Goal: Transaction & Acquisition: Purchase product/service

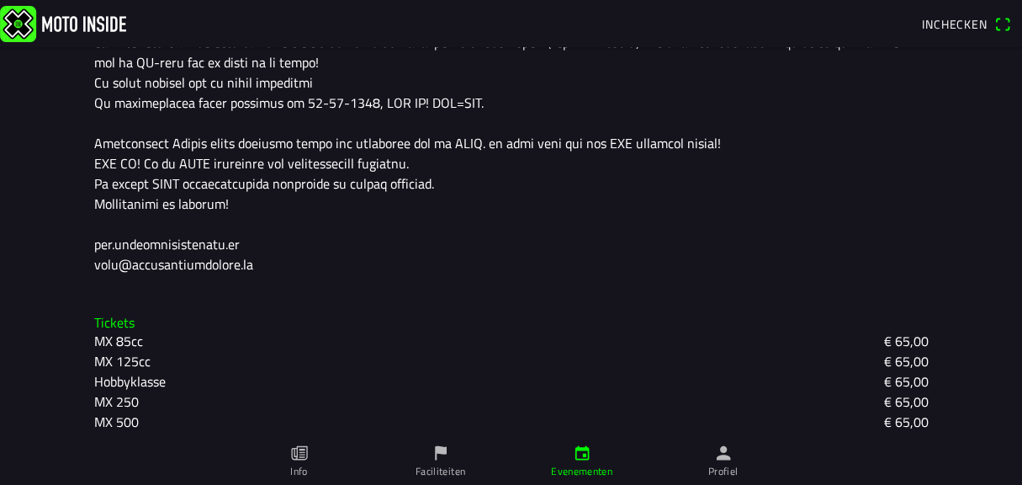
scroll to position [626, 0]
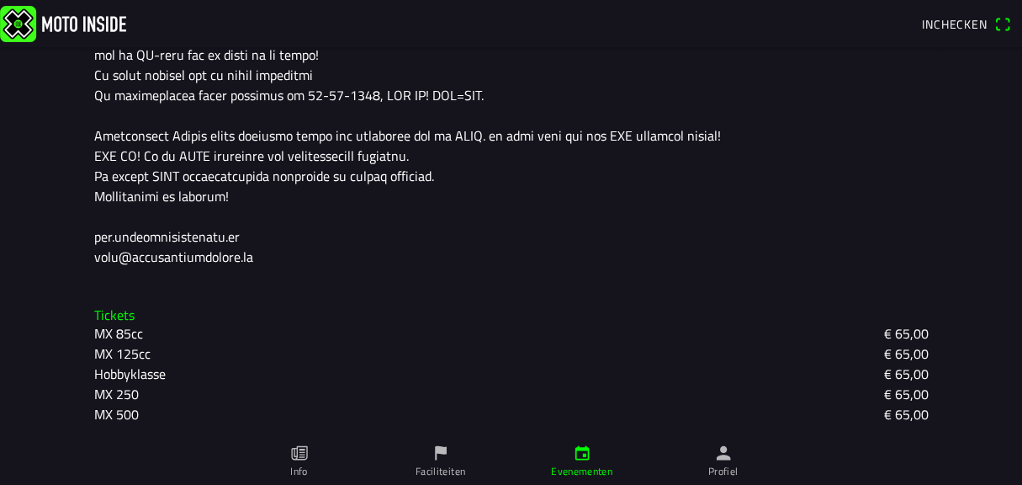
click at [0, 0] on slot "MX 250" at bounding box center [0, 0] width 0 height 0
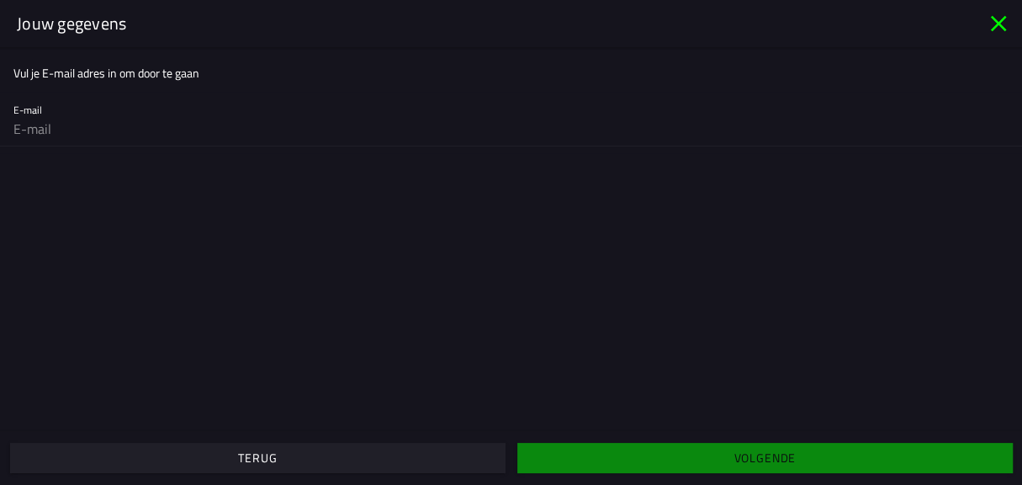
click at [46, 130] on input "email" at bounding box center [511, 129] width 996 height 34
type input "[EMAIL_ADDRESS][PERSON_NAME][DOMAIN_NAME]"
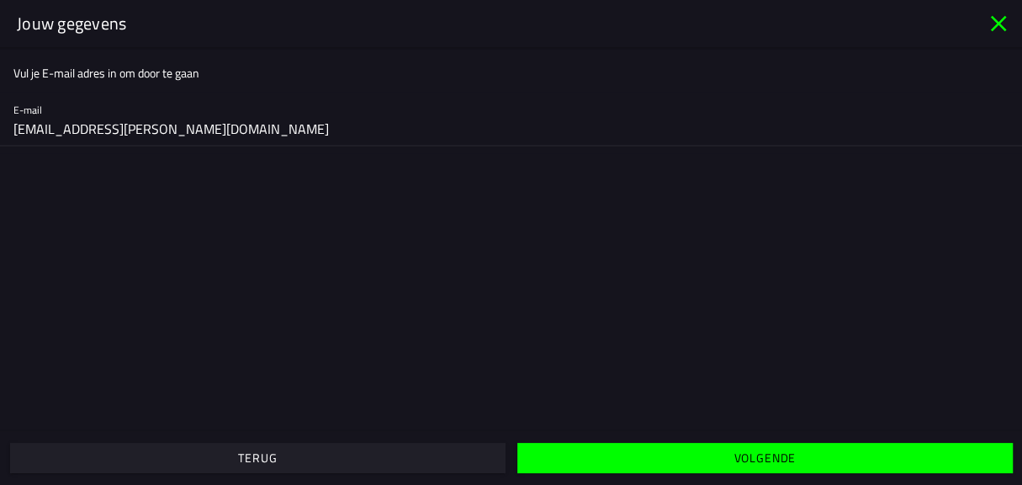
click at [0, 0] on slot "Volgende" at bounding box center [0, 0] width 0 height 0
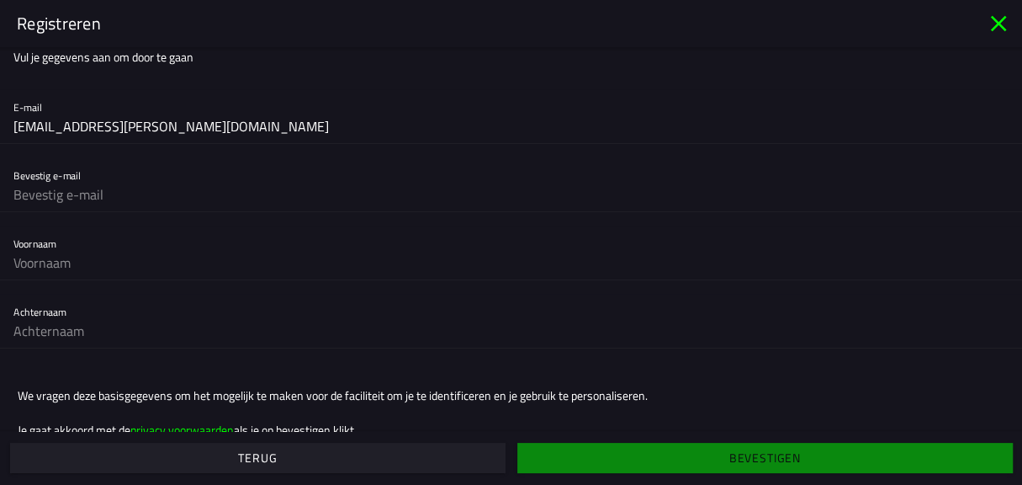
scroll to position [0, 0]
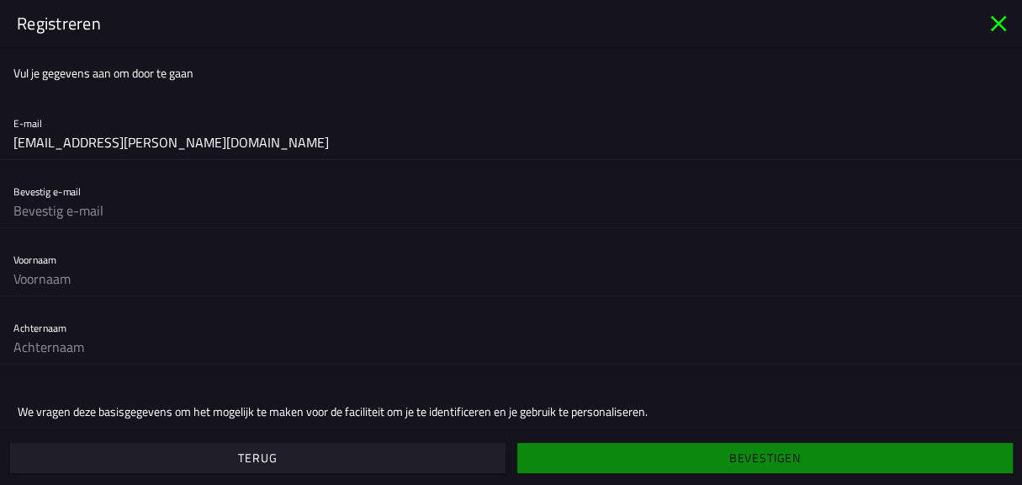
click at [998, 22] on icon "close" at bounding box center [998, 23] width 27 height 27
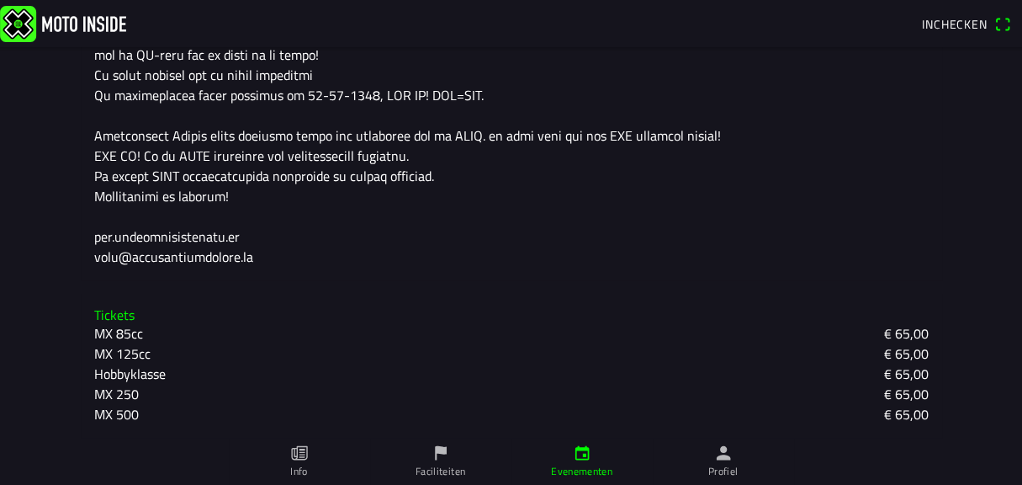
click at [0, 0] on slot "MX 125cc" at bounding box center [0, 0] width 0 height 0
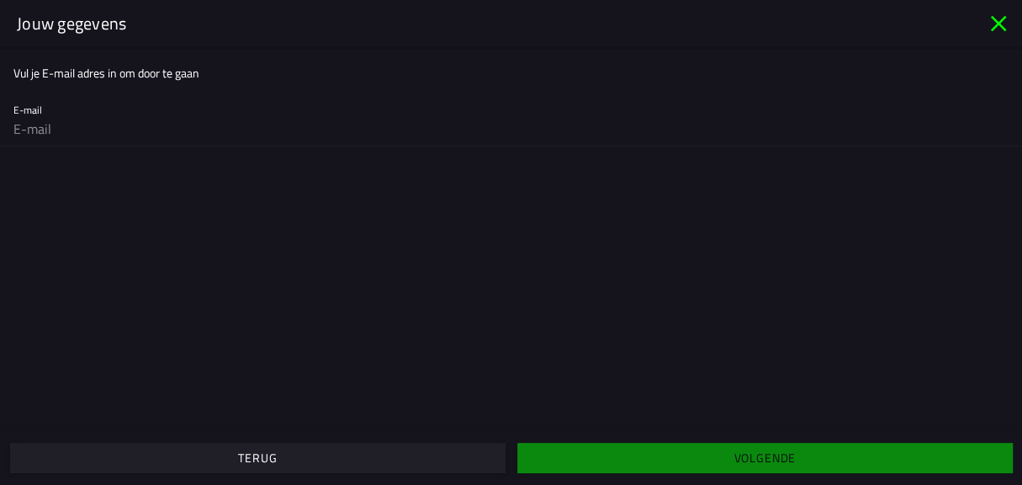
click at [35, 130] on input "email" at bounding box center [511, 129] width 996 height 34
type input "[EMAIL_ADDRESS][PERSON_NAME][DOMAIN_NAME]"
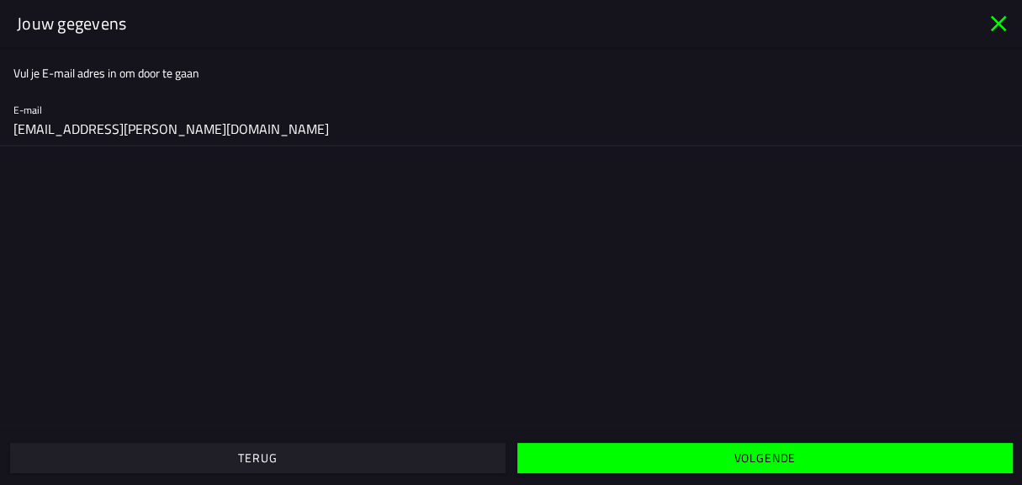
click at [693, 455] on span "Volgende" at bounding box center [765, 458] width 470 height 30
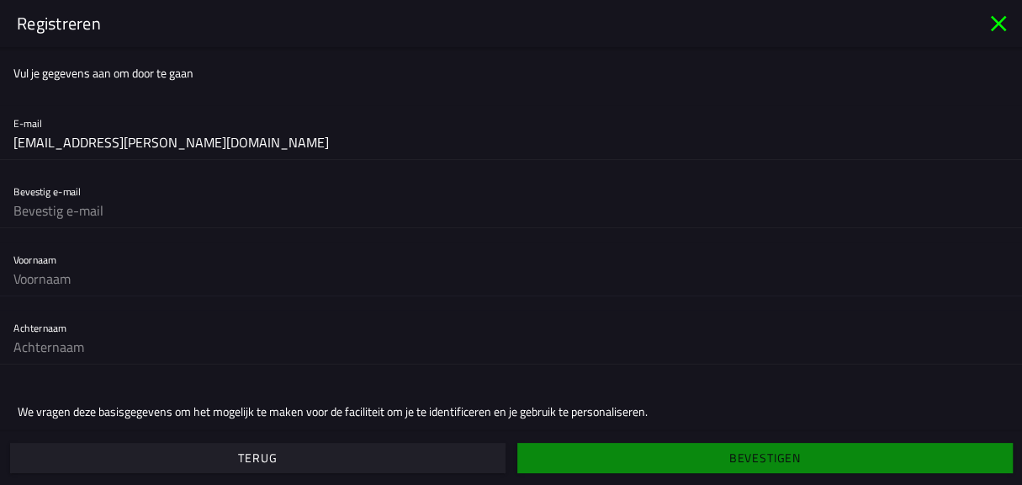
scroll to position [54, 0]
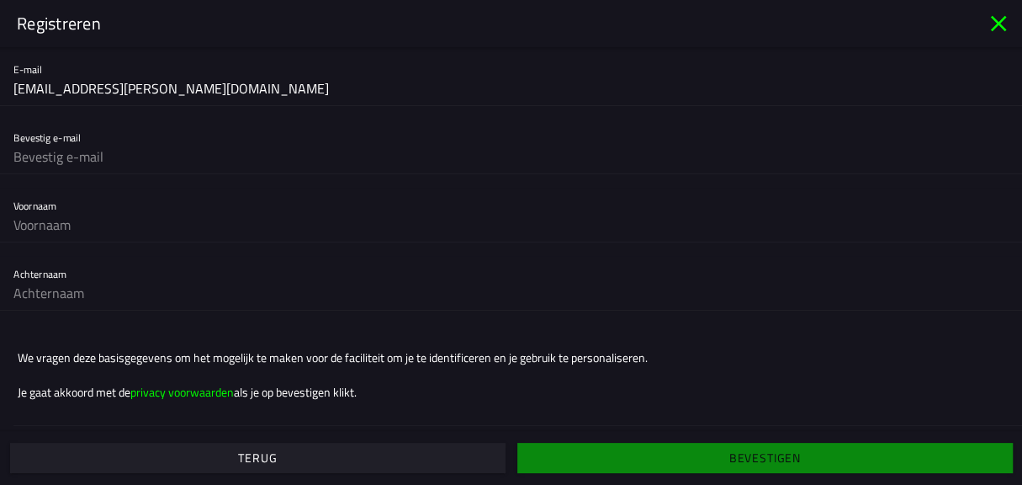
click at [991, 20] on icon "close" at bounding box center [998, 23] width 27 height 27
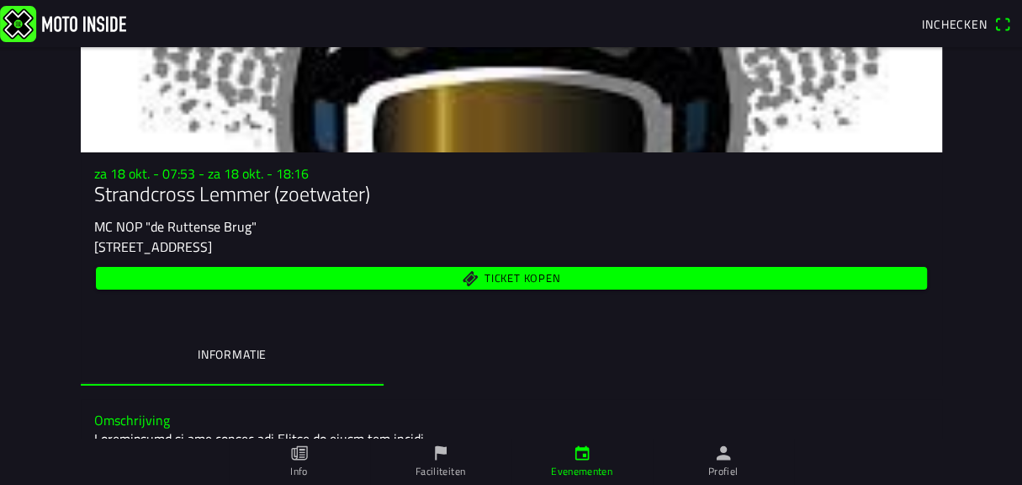
scroll to position [0, 0]
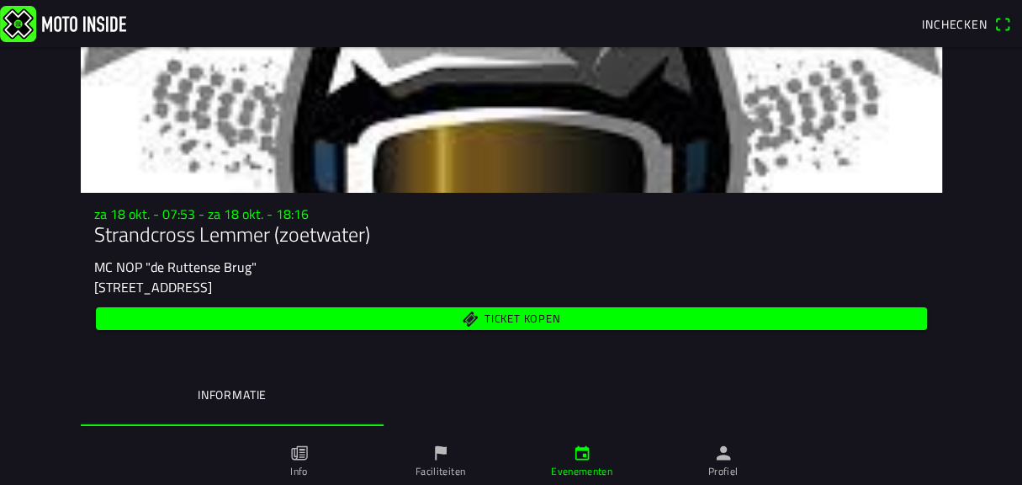
click at [514, 318] on span "Ticket kopen" at bounding box center [522, 318] width 76 height 11
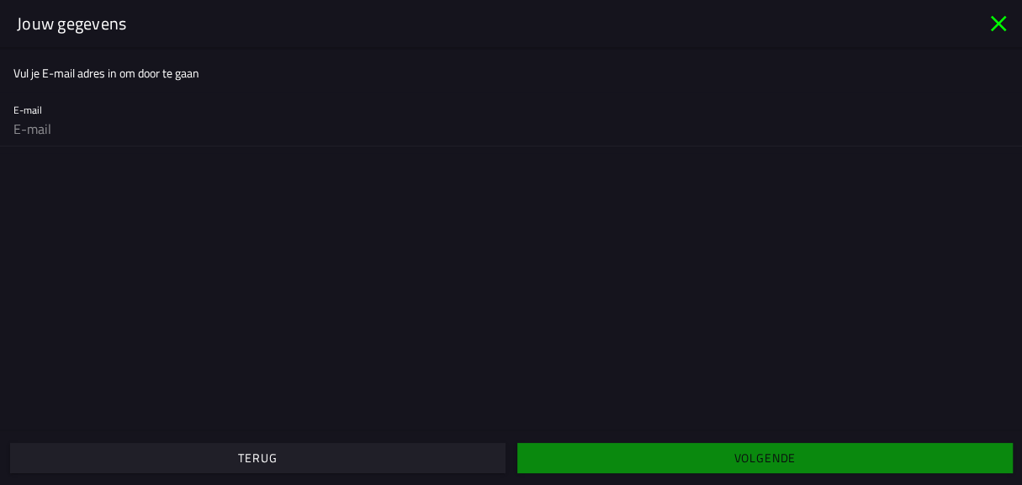
click at [998, 19] on icon "close" at bounding box center [998, 23] width 27 height 27
click at [998, 44] on icon "close" at bounding box center [998, 57] width 27 height 27
click at [1001, 23] on icon "close" at bounding box center [998, 23] width 27 height 27
